Goal: Navigation & Orientation: Find specific page/section

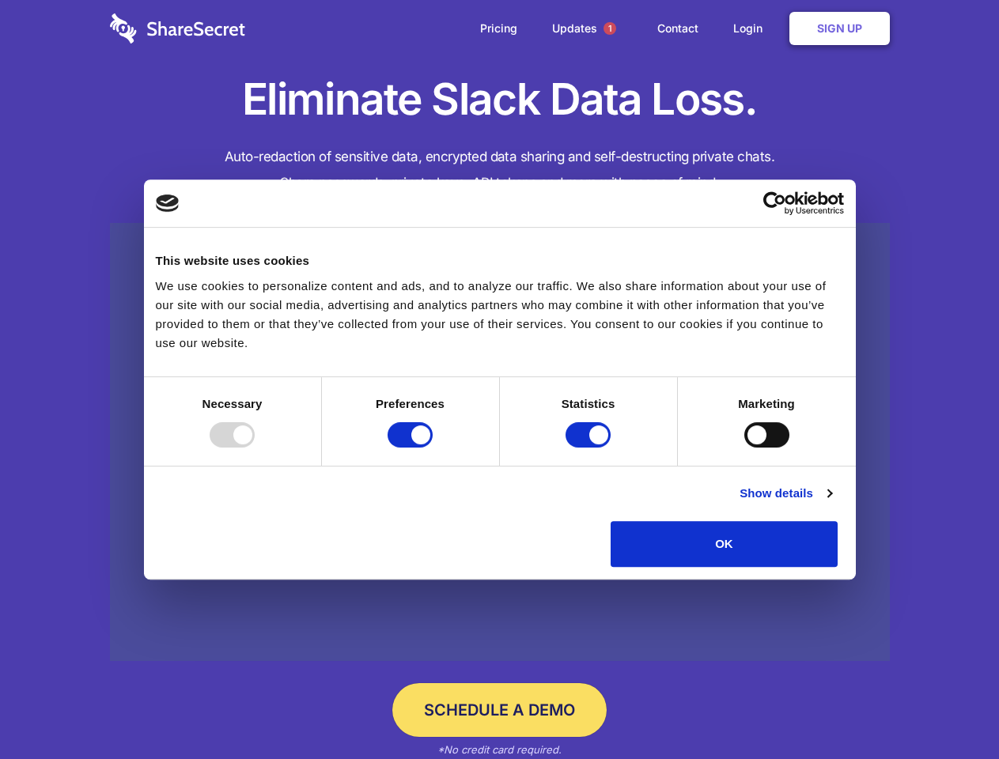
click at [255, 448] on div at bounding box center [232, 434] width 45 height 25
click at [432, 448] on input "Preferences" at bounding box center [409, 434] width 45 height 25
checkbox input "false"
click at [590, 448] on input "Statistics" at bounding box center [587, 434] width 45 height 25
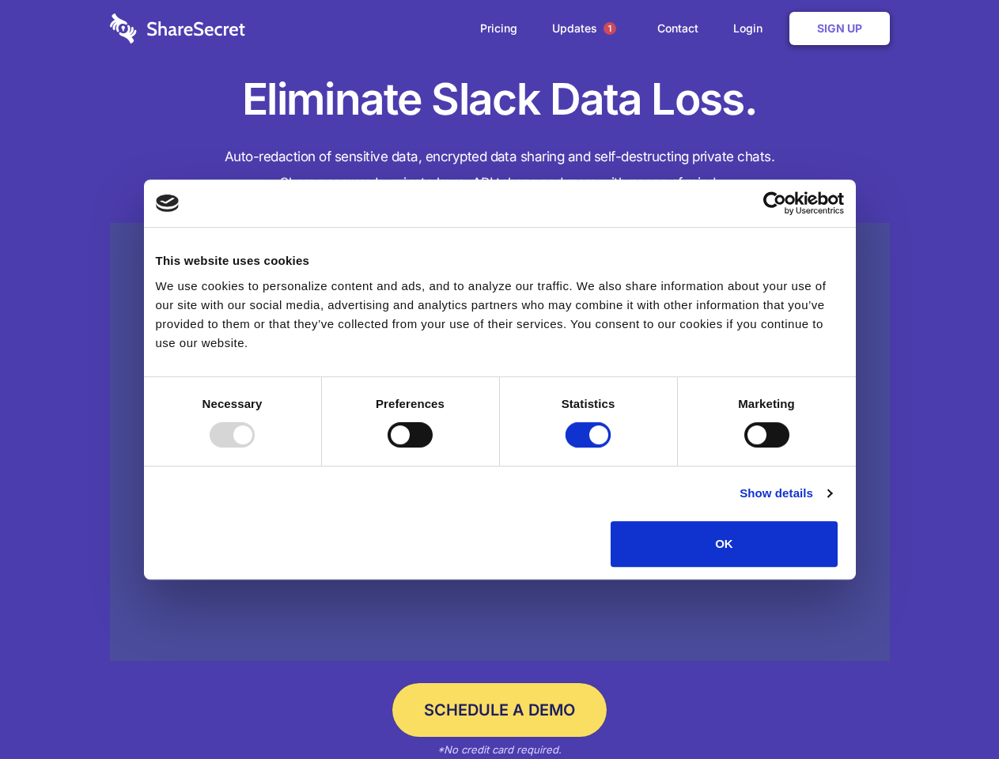
checkbox input "false"
click at [744, 448] on input "Marketing" at bounding box center [766, 434] width 45 height 25
checkbox input "true"
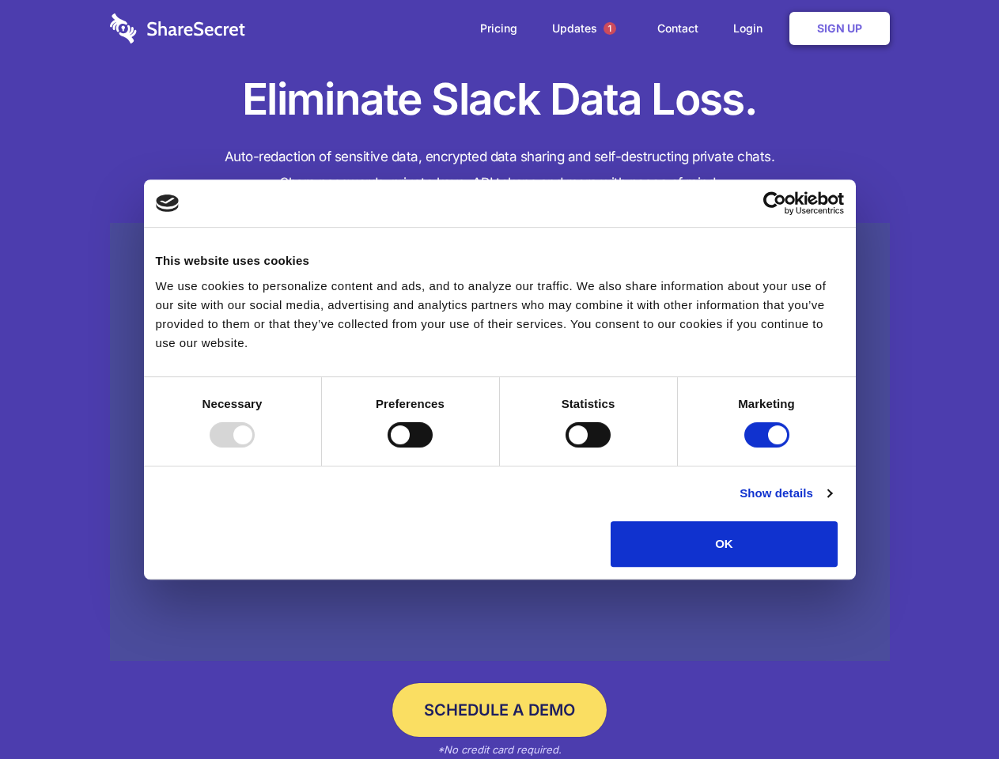
click at [831, 503] on link "Show details" at bounding box center [785, 493] width 92 height 19
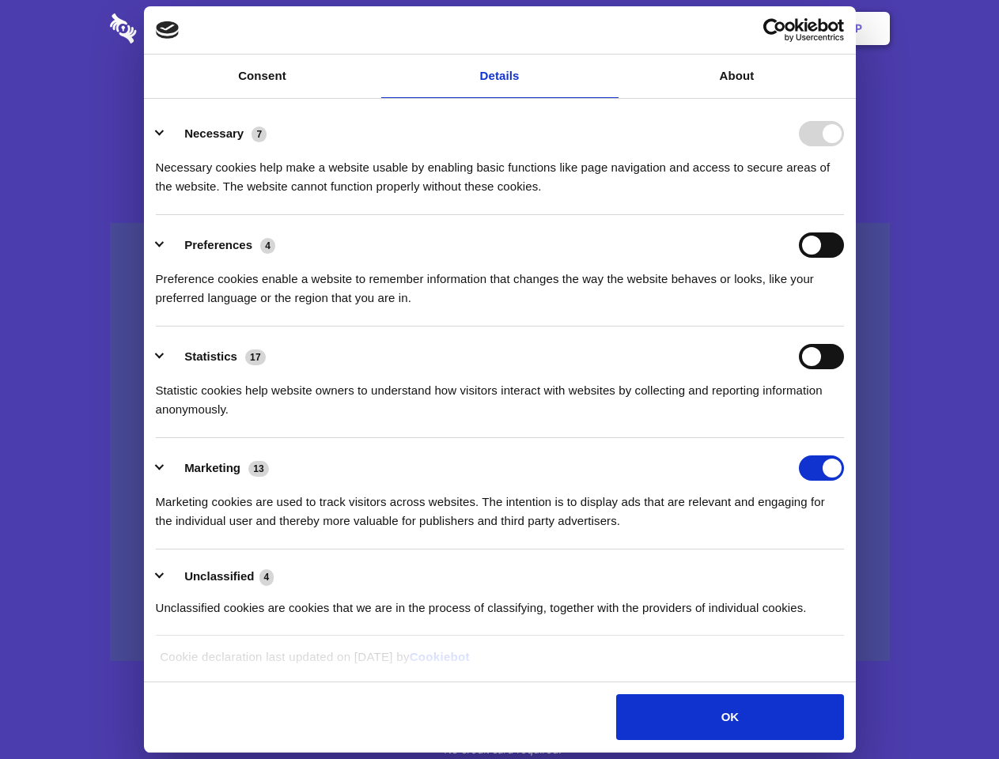
click at [844, 196] on div "Necessary cookies help make a website usable by enabling basic functions like p…" at bounding box center [500, 171] width 688 height 50
click at [609, 28] on span "1" at bounding box center [609, 28] width 13 height 13
